Goal: Transaction & Acquisition: Subscribe to service/newsletter

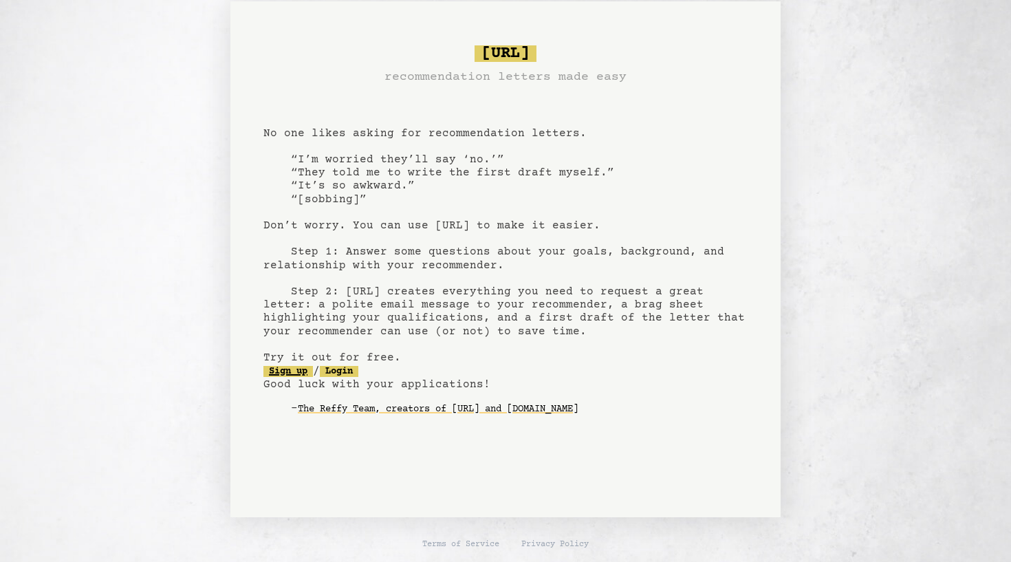
click at [303, 372] on link "Sign up" at bounding box center [288, 371] width 50 height 11
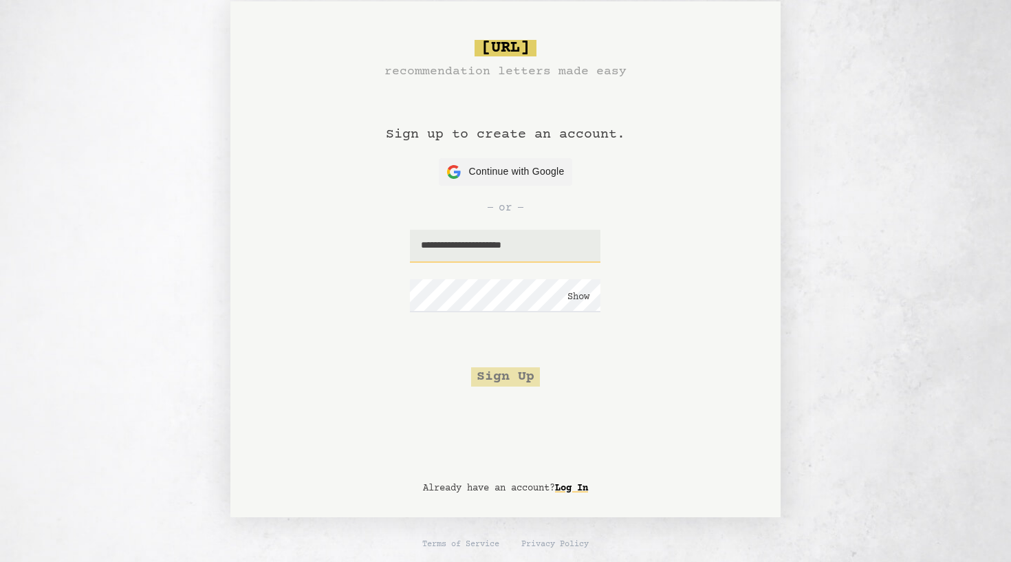
type input "**********"
click at [578, 297] on button "Show" at bounding box center [579, 297] width 22 height 14
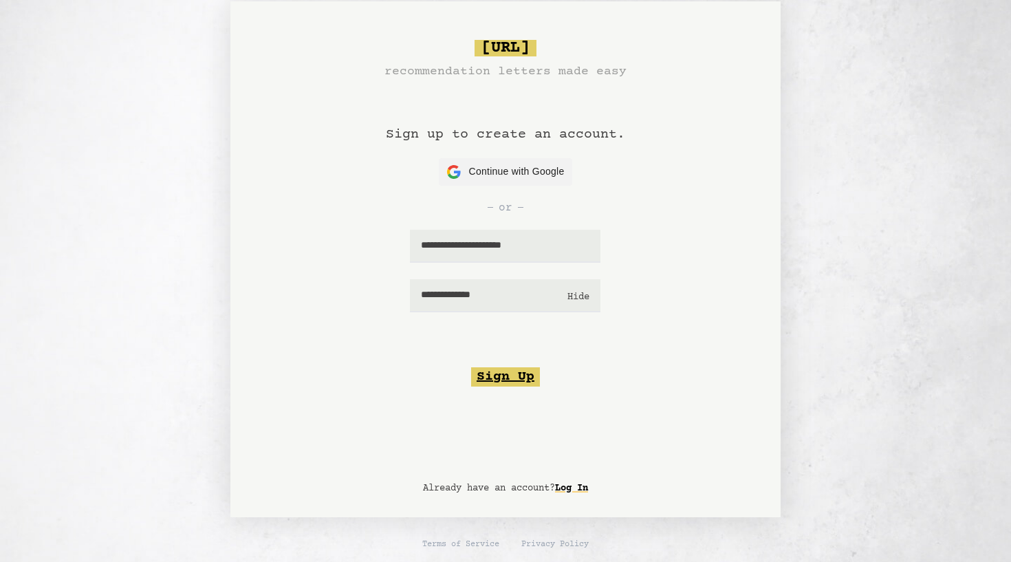
click at [513, 374] on button "Sign Up" at bounding box center [505, 376] width 69 height 19
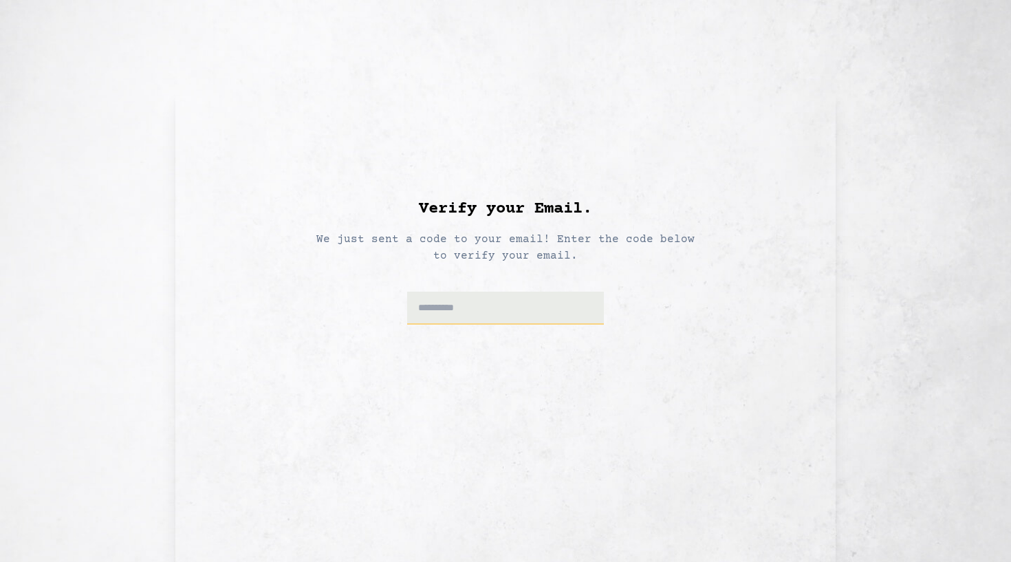
click at [529, 309] on input at bounding box center [505, 308] width 197 height 33
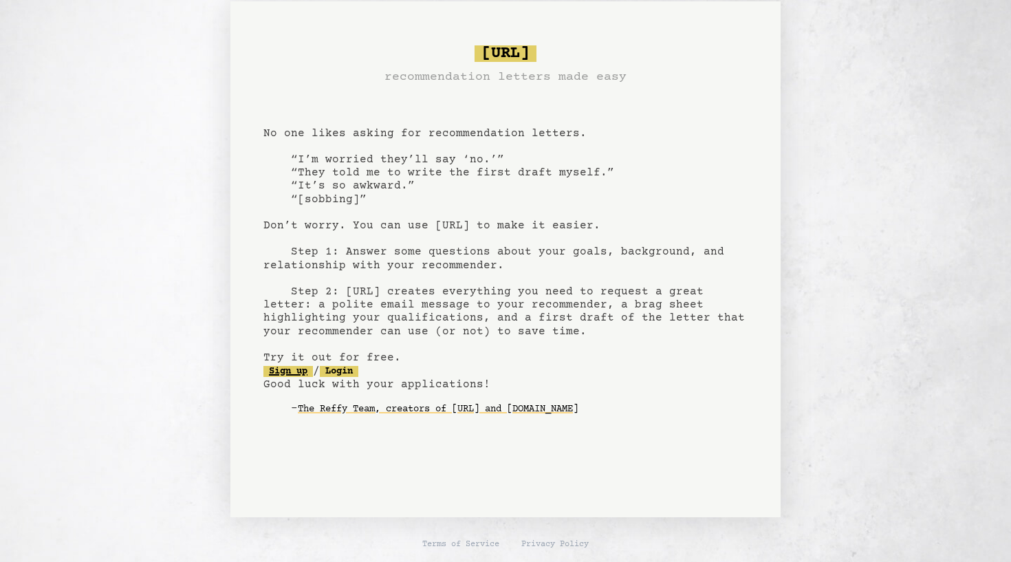
click at [287, 367] on link "Sign up" at bounding box center [288, 371] width 50 height 11
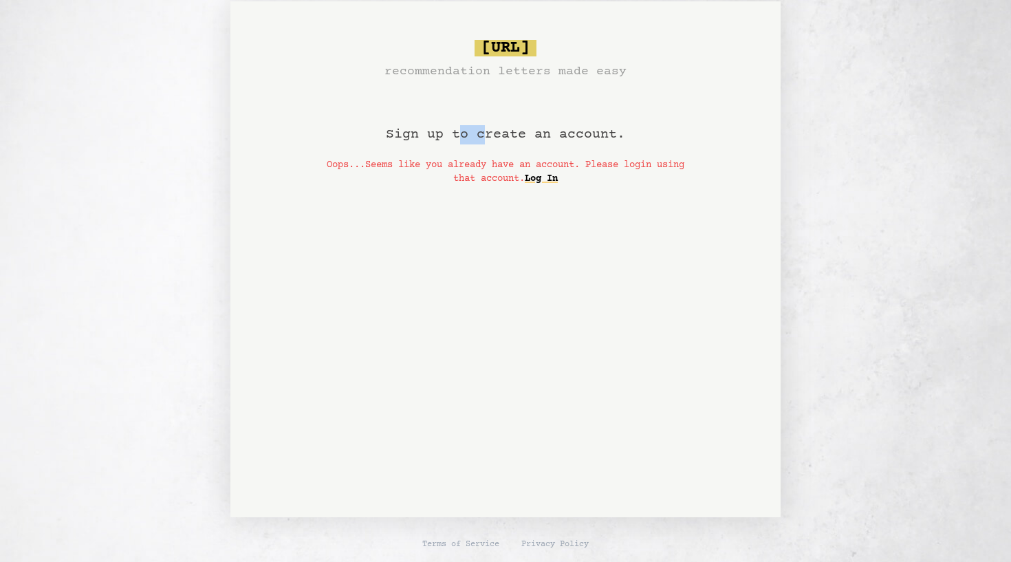
drag, startPoint x: 462, startPoint y: 138, endPoint x: 547, endPoint y: 138, distance: 84.6
click at [493, 138] on h1 "Sign up to create an account." at bounding box center [505, 119] width 239 height 77
click at [552, 138] on h1 "Sign up to create an account." at bounding box center [505, 119] width 239 height 77
click at [558, 180] on link "Log In" at bounding box center [541, 179] width 33 height 22
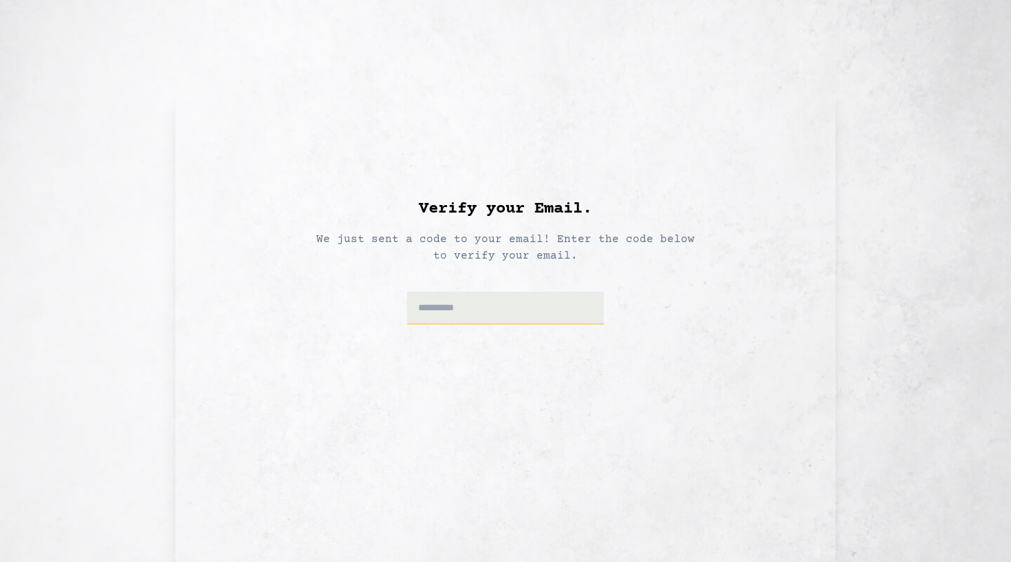
click at [534, 311] on input at bounding box center [505, 308] width 197 height 33
click at [438, 191] on div "Verify your Email. We just sent a code to your email! Enter the code below to v…" at bounding box center [505, 325] width 493 height 430
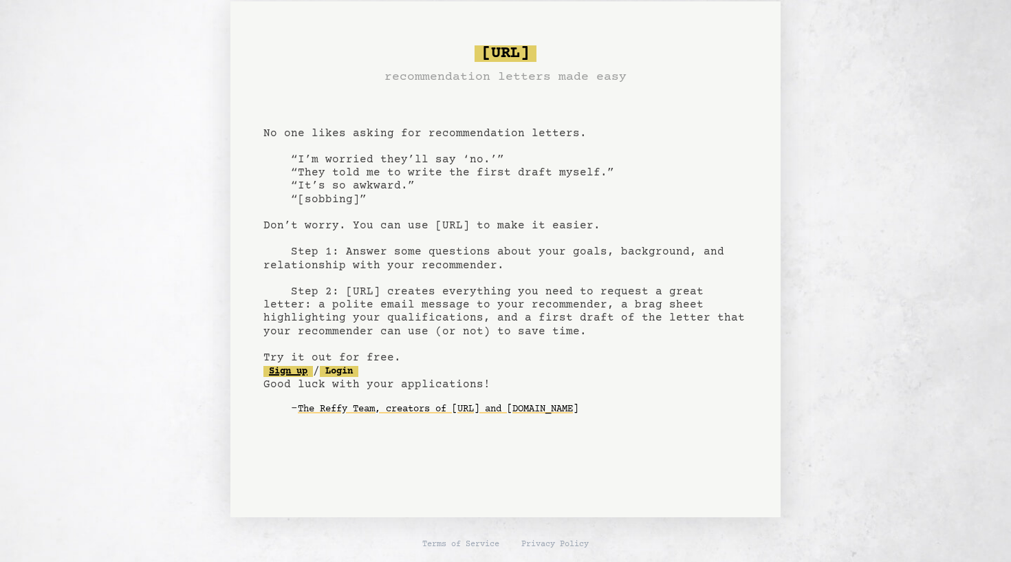
click at [294, 373] on link "Sign up" at bounding box center [288, 371] width 50 height 11
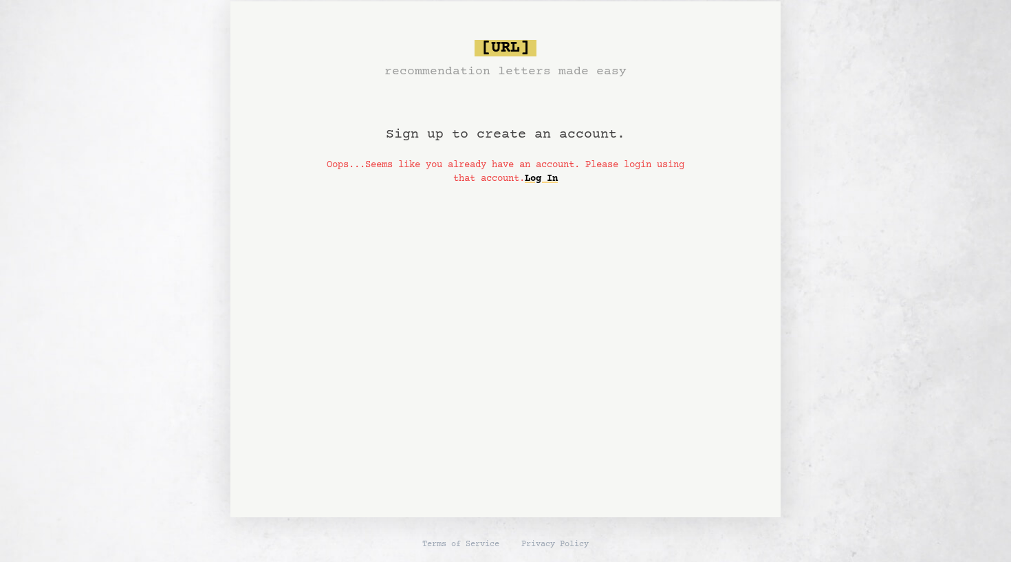
click at [513, 36] on div "[URL] recommendation letters made easy Sign up to create an account. Oops...See…" at bounding box center [505, 259] width 550 height 516
click at [513, 56] on span "[URL]" at bounding box center [506, 48] width 62 height 17
